Goal: Transaction & Acquisition: Obtain resource

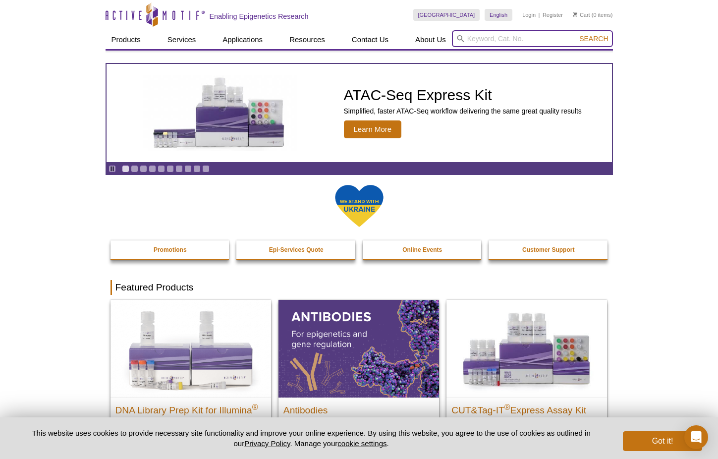
paste input "53157"
type input "53157"
click at [590, 38] on span "Search" at bounding box center [593, 39] width 29 height 8
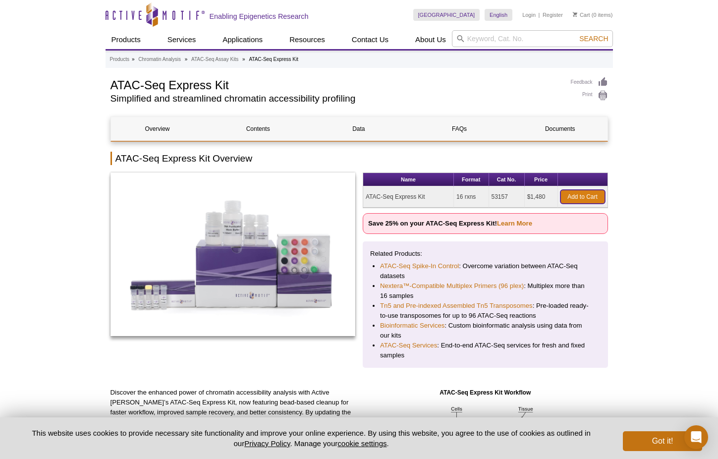
click at [576, 197] on link "Add to Cart" at bounding box center [582, 197] width 45 height 14
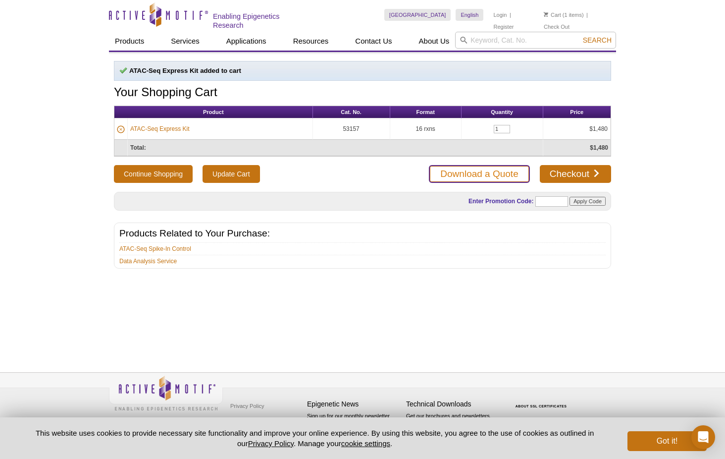
click at [478, 170] on link "Download a Quote" at bounding box center [479, 174] width 101 height 18
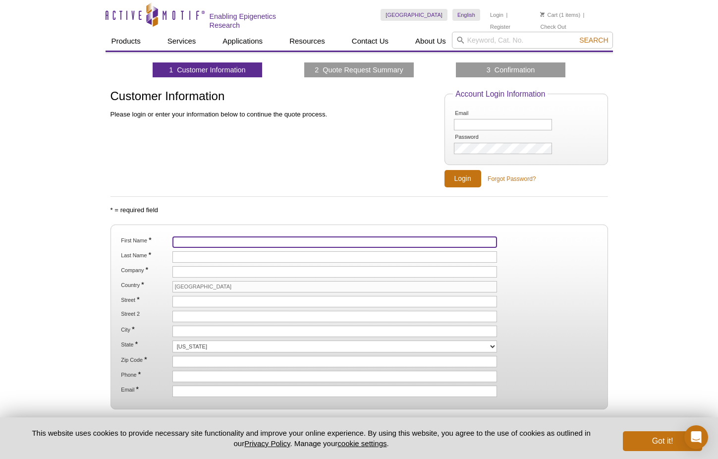
click at [194, 243] on input "First Name *" at bounding box center [334, 241] width 325 height 11
type input "Darren"
type input "Arnold"
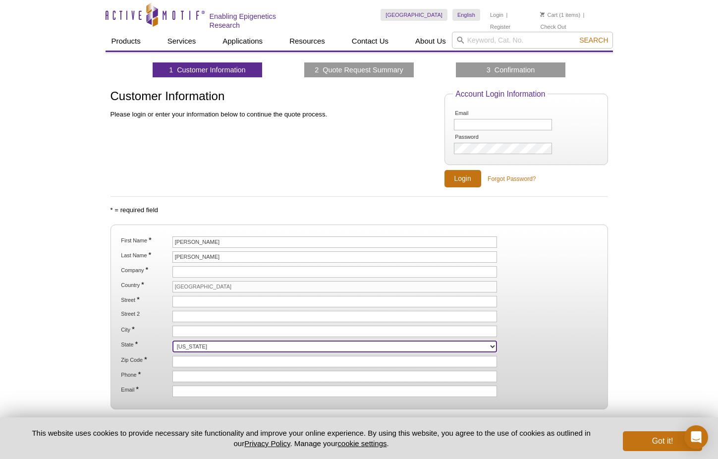
type input "20850"
type input "3012123709"
type input "[EMAIL_ADDRESS][DOMAIN_NAME]"
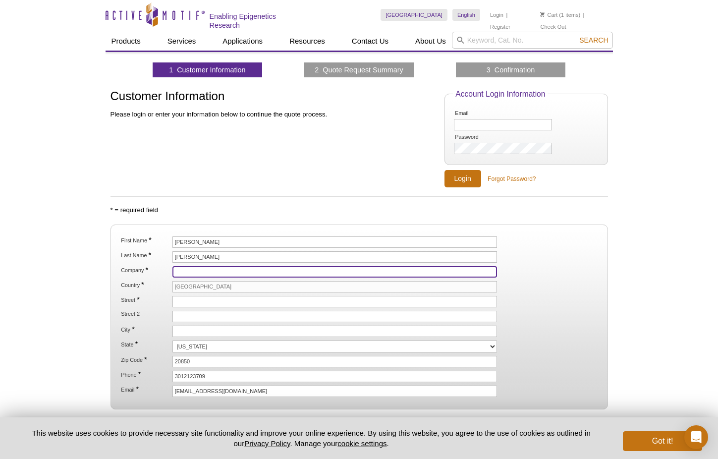
click at [212, 275] on input "Company *" at bounding box center [334, 271] width 325 height 11
type input "WESTAT"
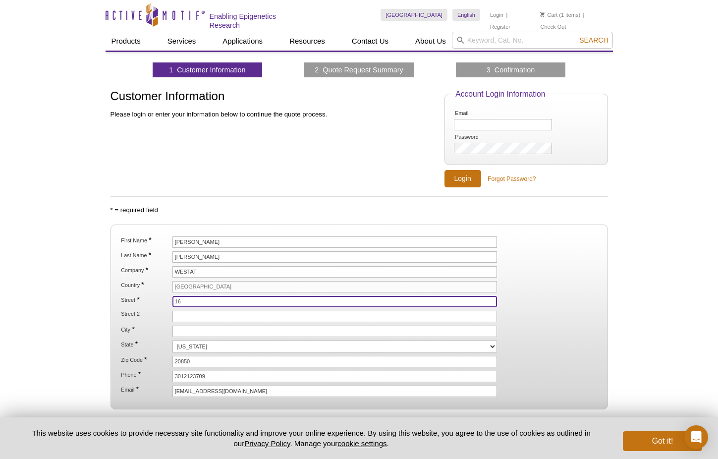
type input "[STREET_ADDRESS]"
type input "[GEOGRAPHIC_DATA]"
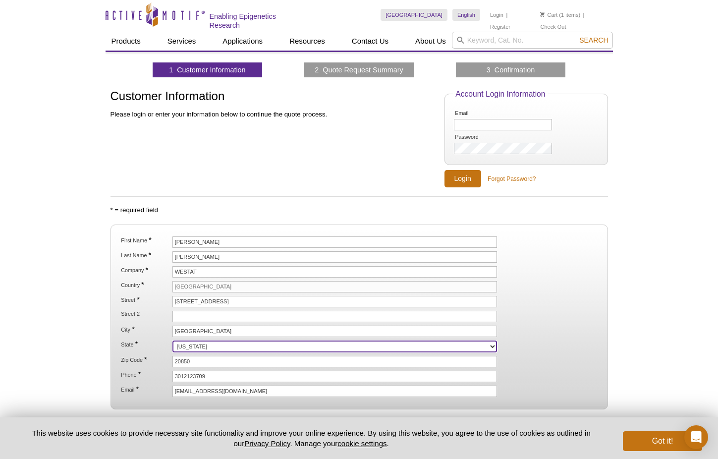
select select "MD"
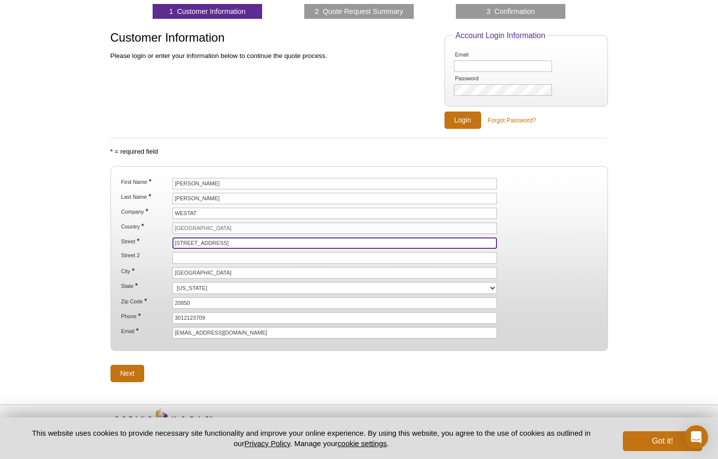
scroll to position [83, 0]
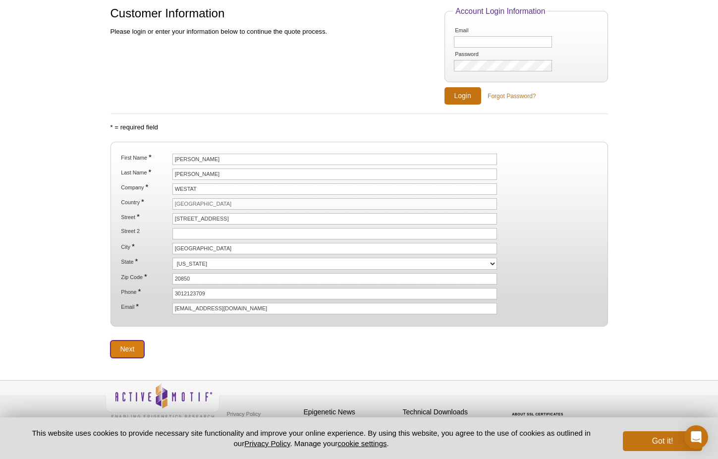
click at [124, 348] on input "Next" at bounding box center [127, 348] width 34 height 17
